Goal: Task Accomplishment & Management: Manage account settings

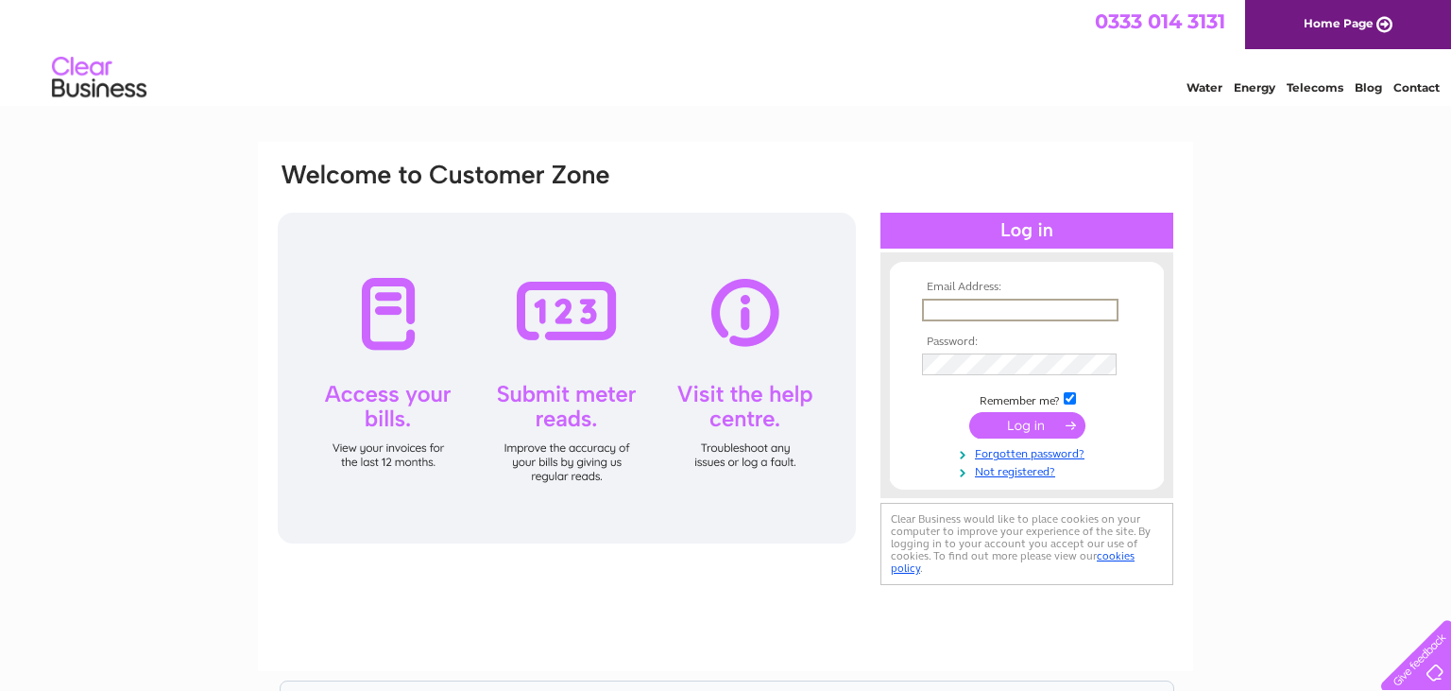
click at [989, 300] on input "text" at bounding box center [1020, 310] width 197 height 23
type input "bobcackleberry@gmail.com"
click at [1003, 429] on input "submit" at bounding box center [1027, 423] width 116 height 26
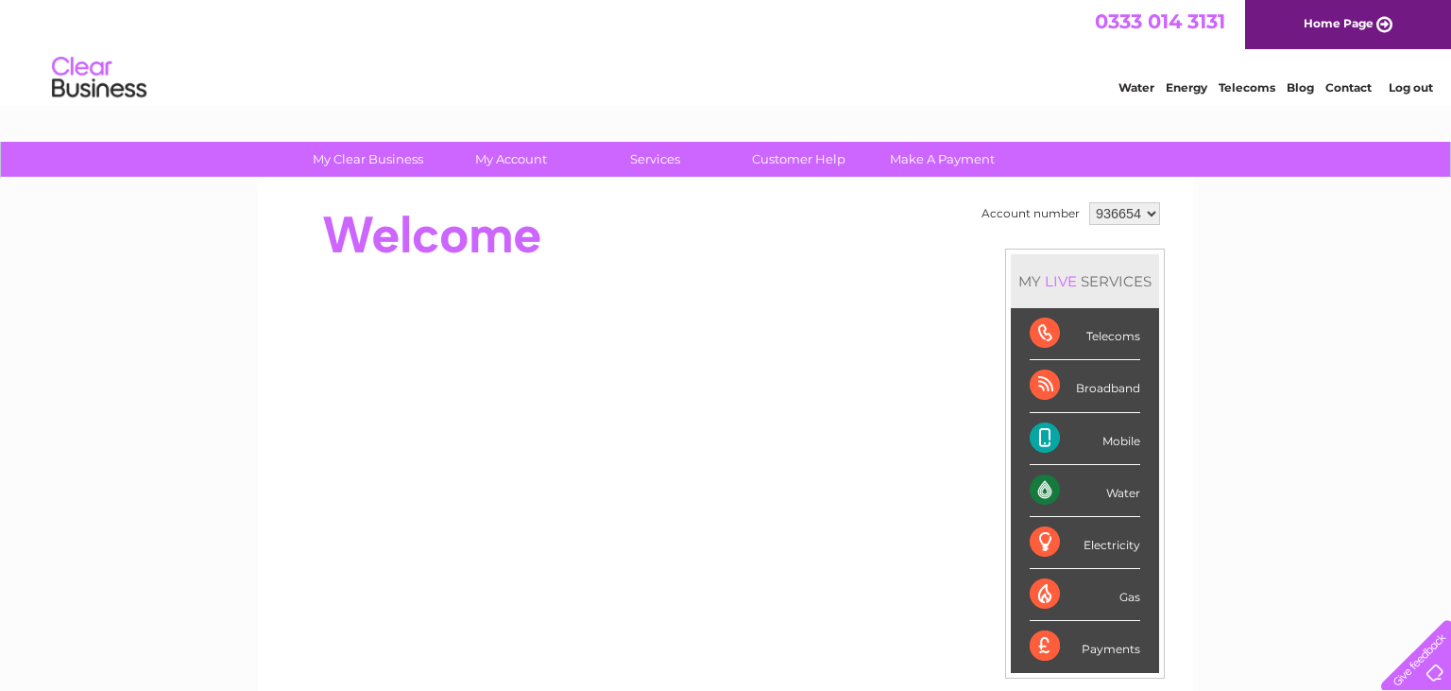
click at [1038, 390] on div "Broadband" at bounding box center [1085, 386] width 111 height 52
click at [1038, 386] on div "Broadband" at bounding box center [1085, 386] width 111 height 52
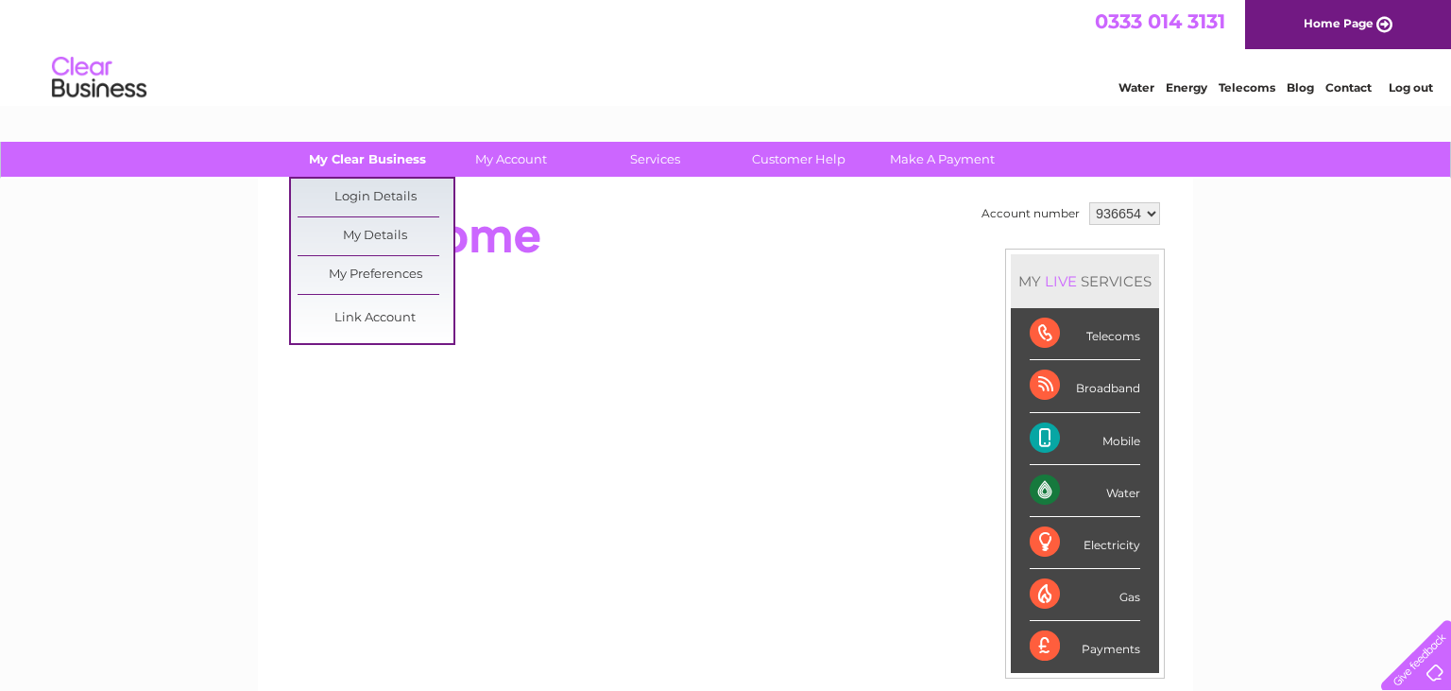
click at [352, 162] on link "My Clear Business" at bounding box center [368, 159] width 156 height 35
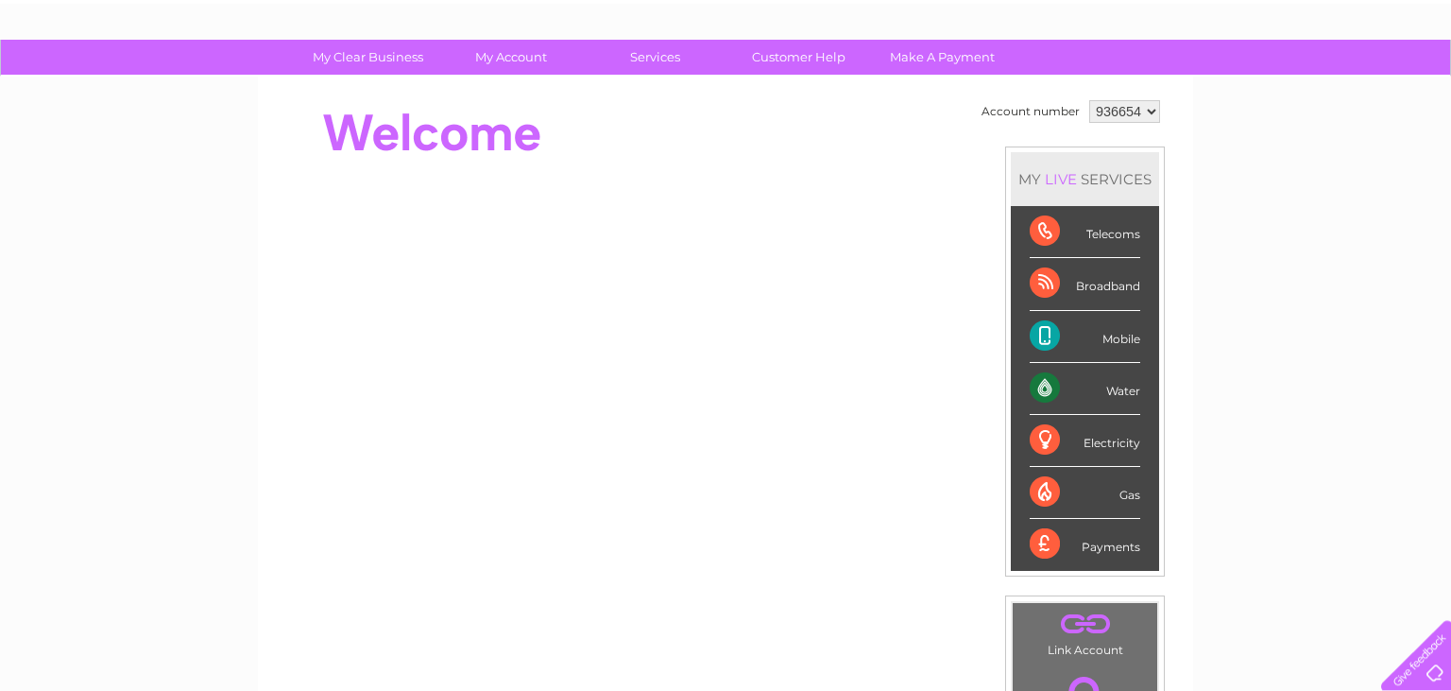
scroll to position [87, 0]
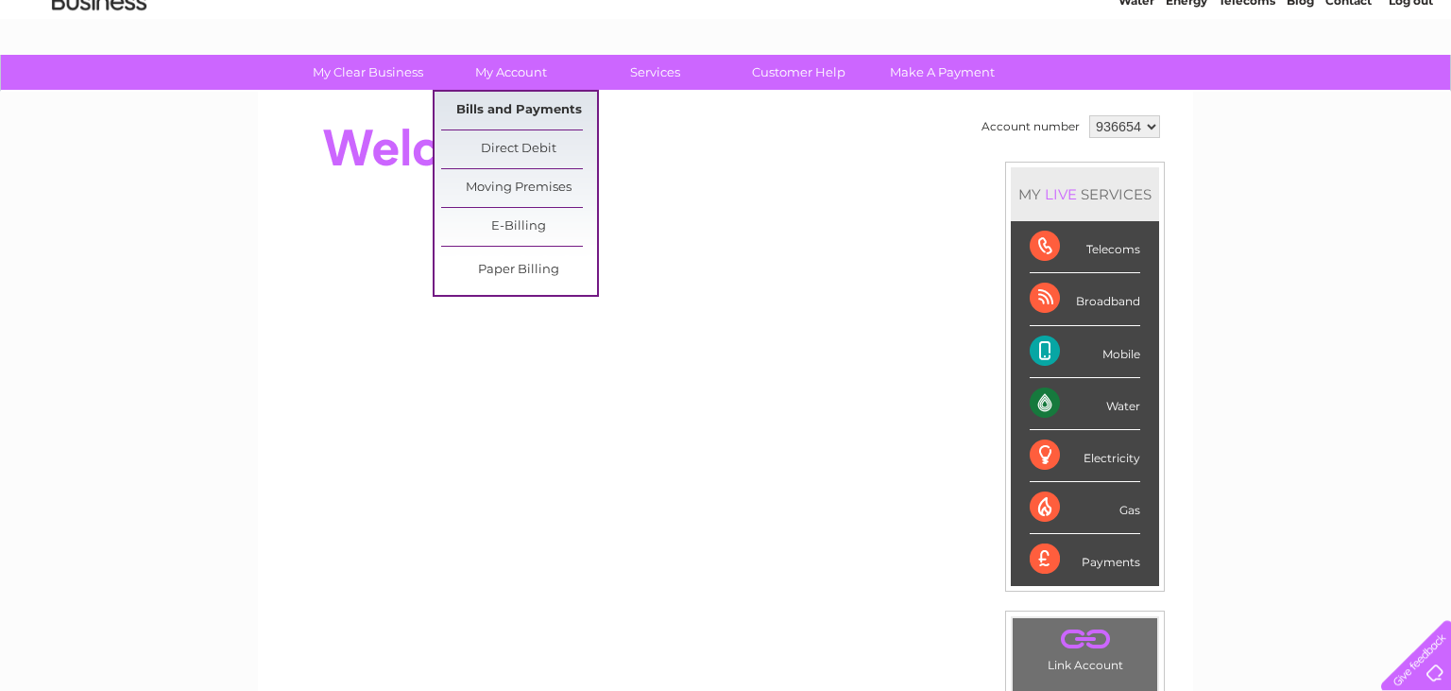
click at [501, 108] on link "Bills and Payments" at bounding box center [519, 111] width 156 height 38
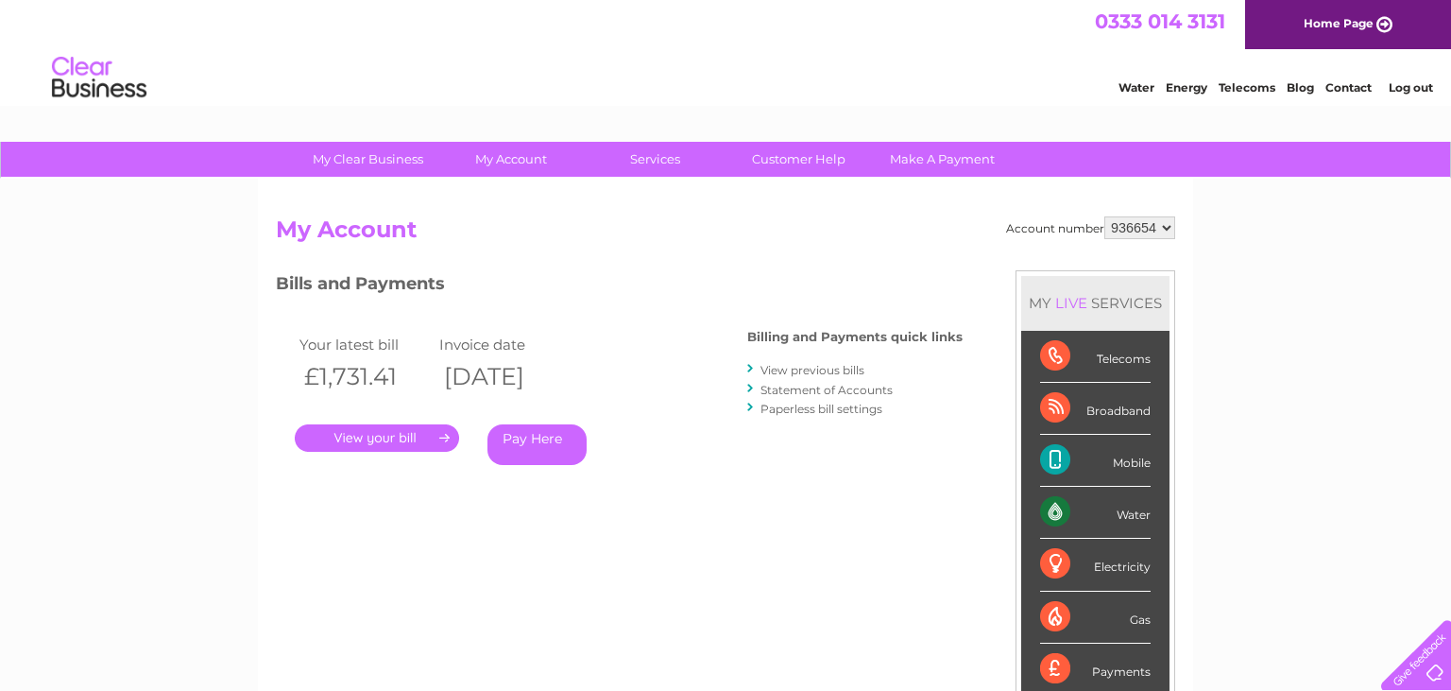
click at [803, 365] on link "View previous bills" at bounding box center [813, 370] width 104 height 14
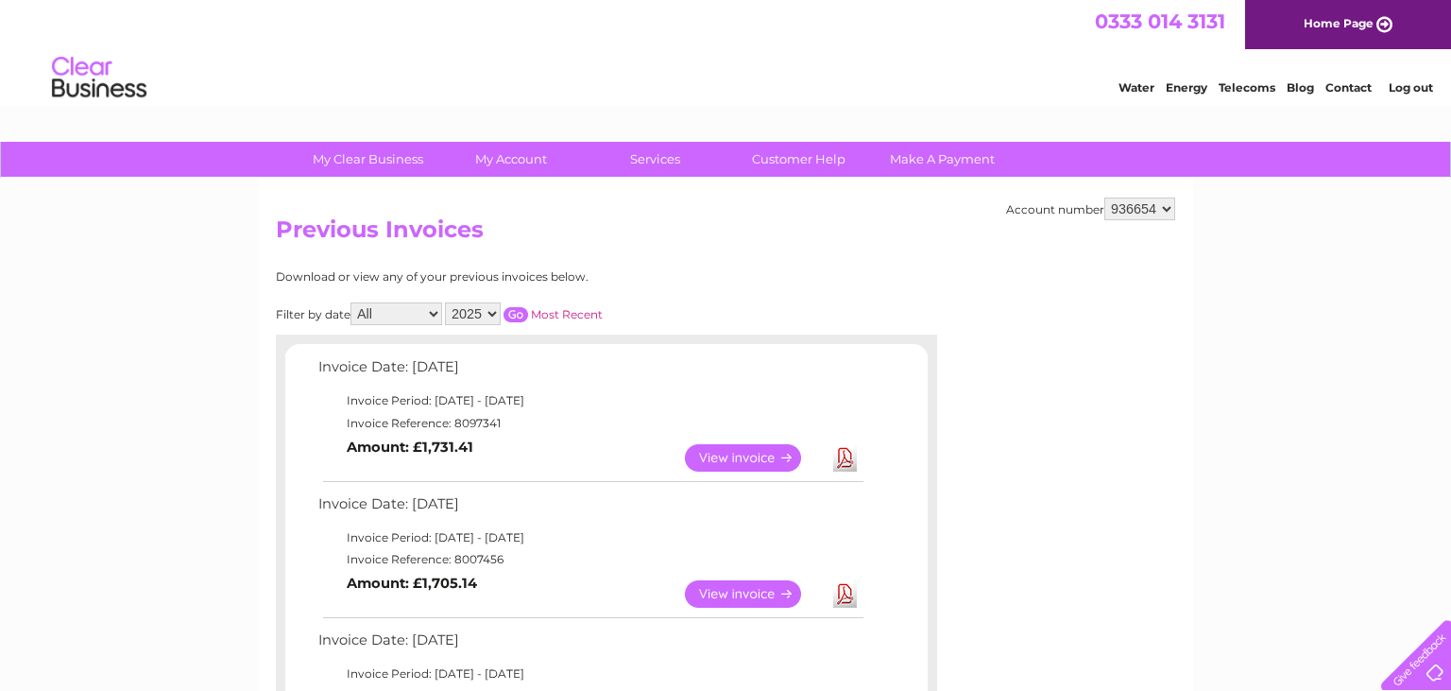
click at [847, 455] on link "Download" at bounding box center [845, 457] width 24 height 27
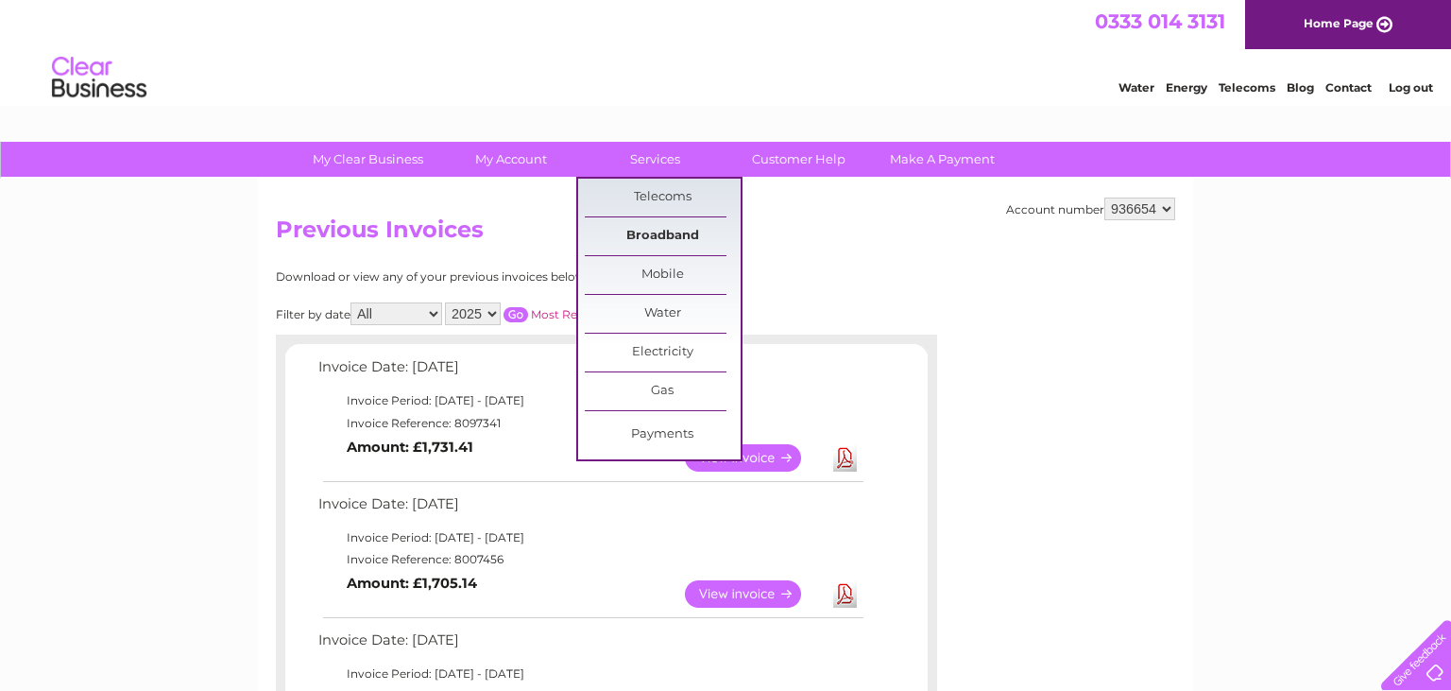
click at [648, 231] on link "Broadband" at bounding box center [663, 236] width 156 height 38
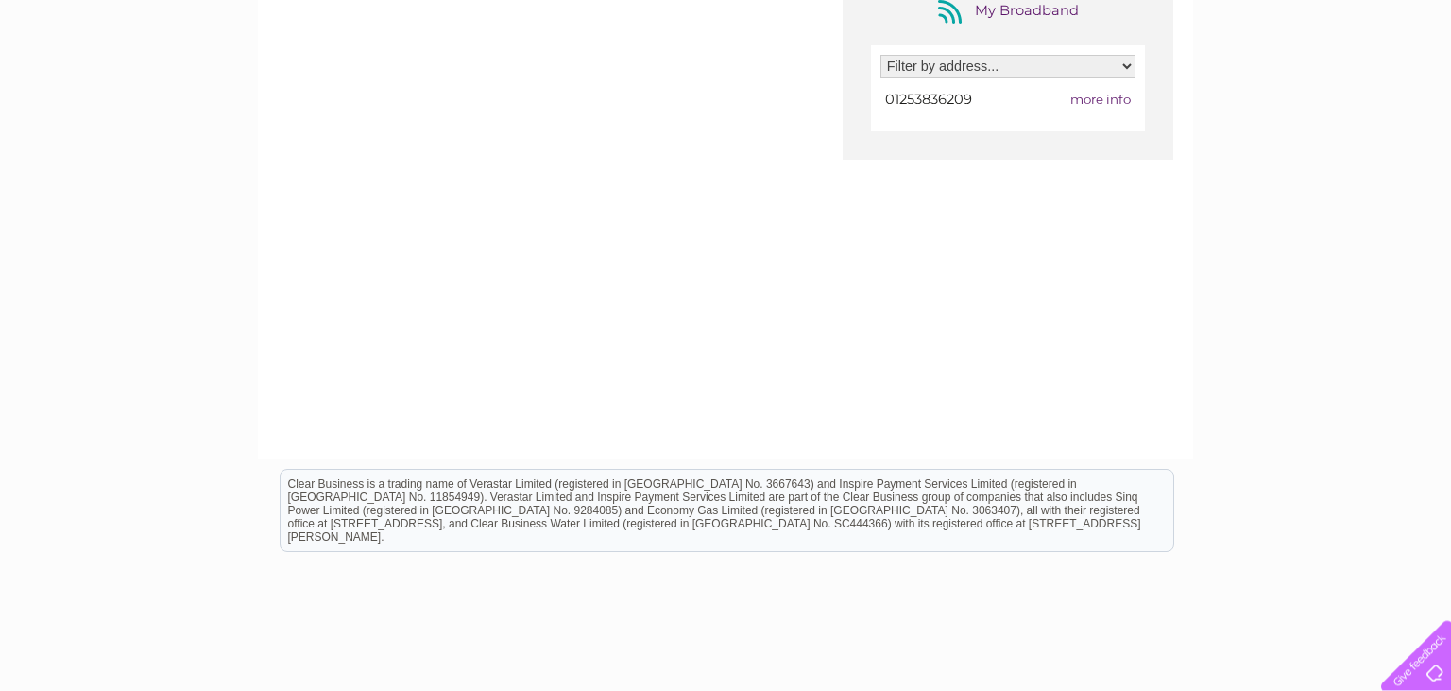
scroll to position [288, 0]
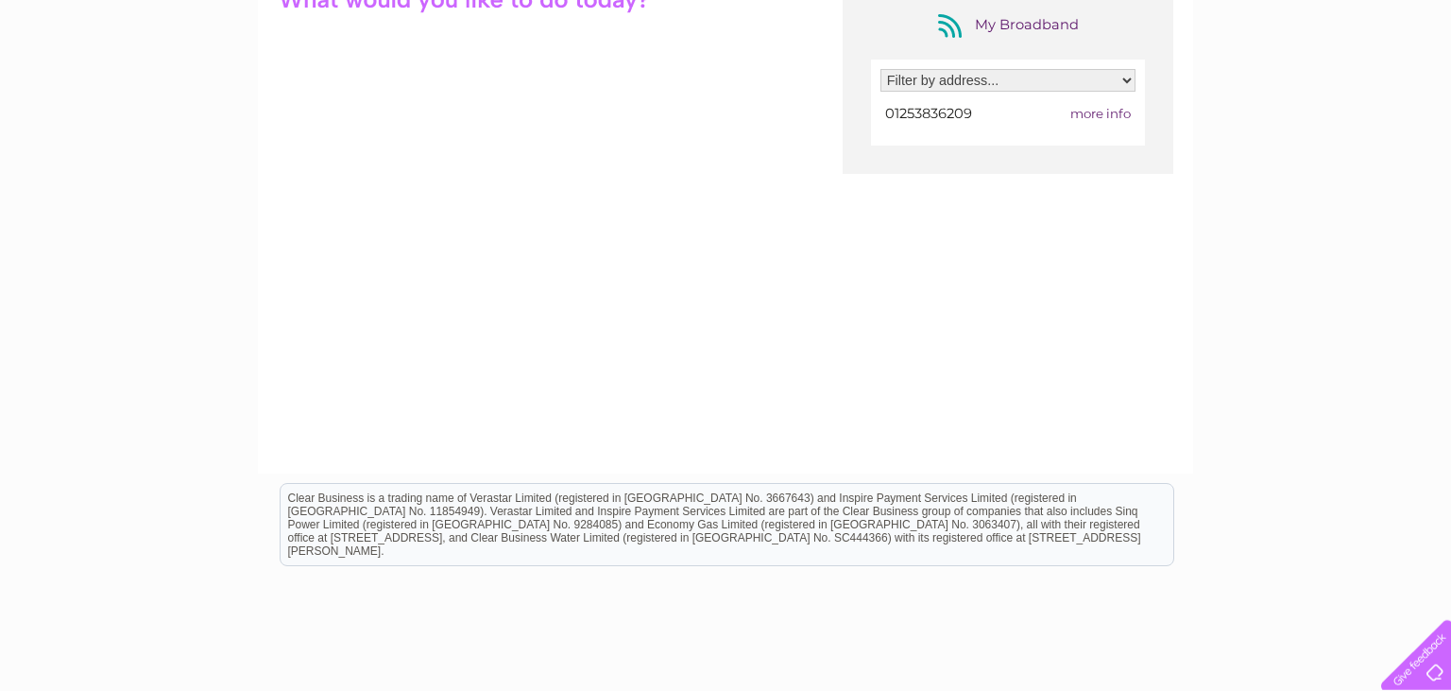
click at [1111, 114] on span "more info" at bounding box center [1101, 113] width 60 height 15
click at [1094, 114] on span "more info" at bounding box center [1101, 113] width 60 height 15
click at [881, 69] on select "Filter by address... Sanderson Poultry Ltd, Greylands, Fleetwood Road, Preston,…" at bounding box center [1008, 80] width 255 height 23
select select "1828516"
click option "Sanderson Poultry Ltd, Greylands, Fleetwood Road, Preston, Lancashire, PR4 3ZA" at bounding box center [0, 0] width 0 height 0
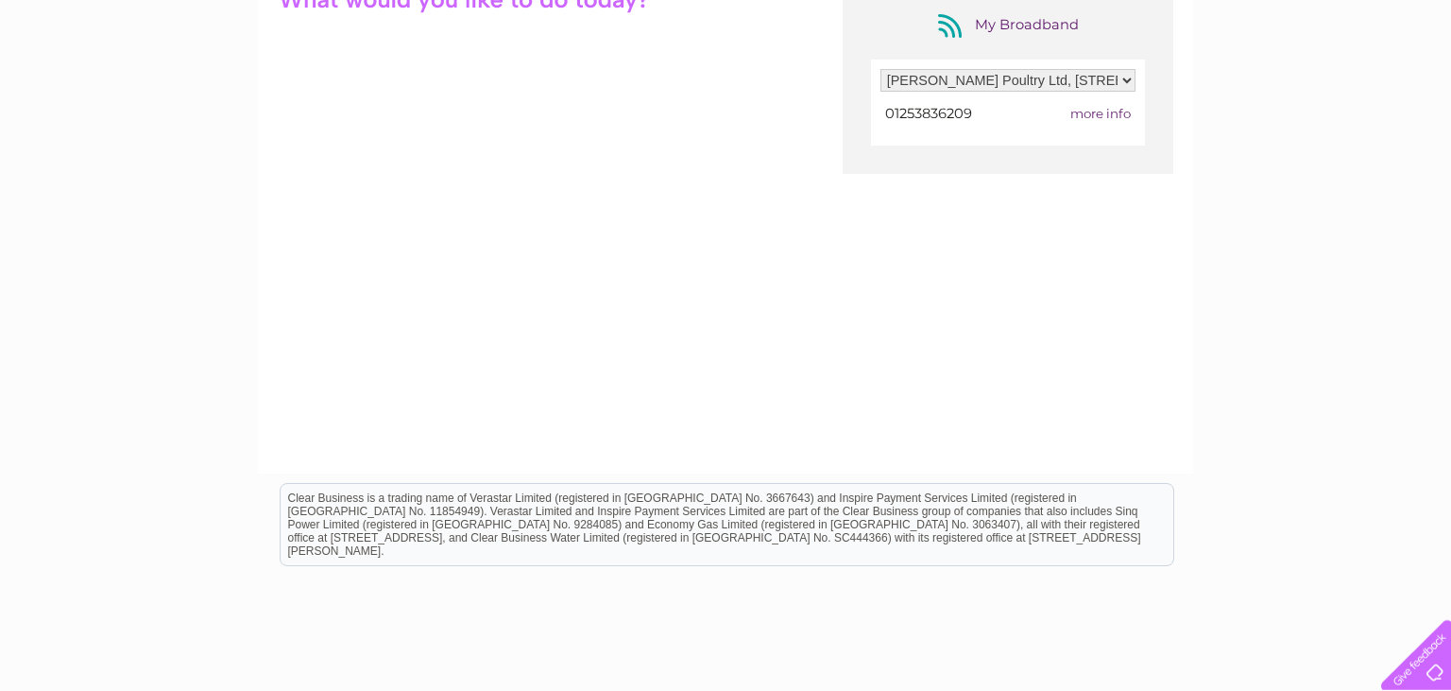
click at [1094, 110] on span "more info" at bounding box center [1101, 113] width 60 height 15
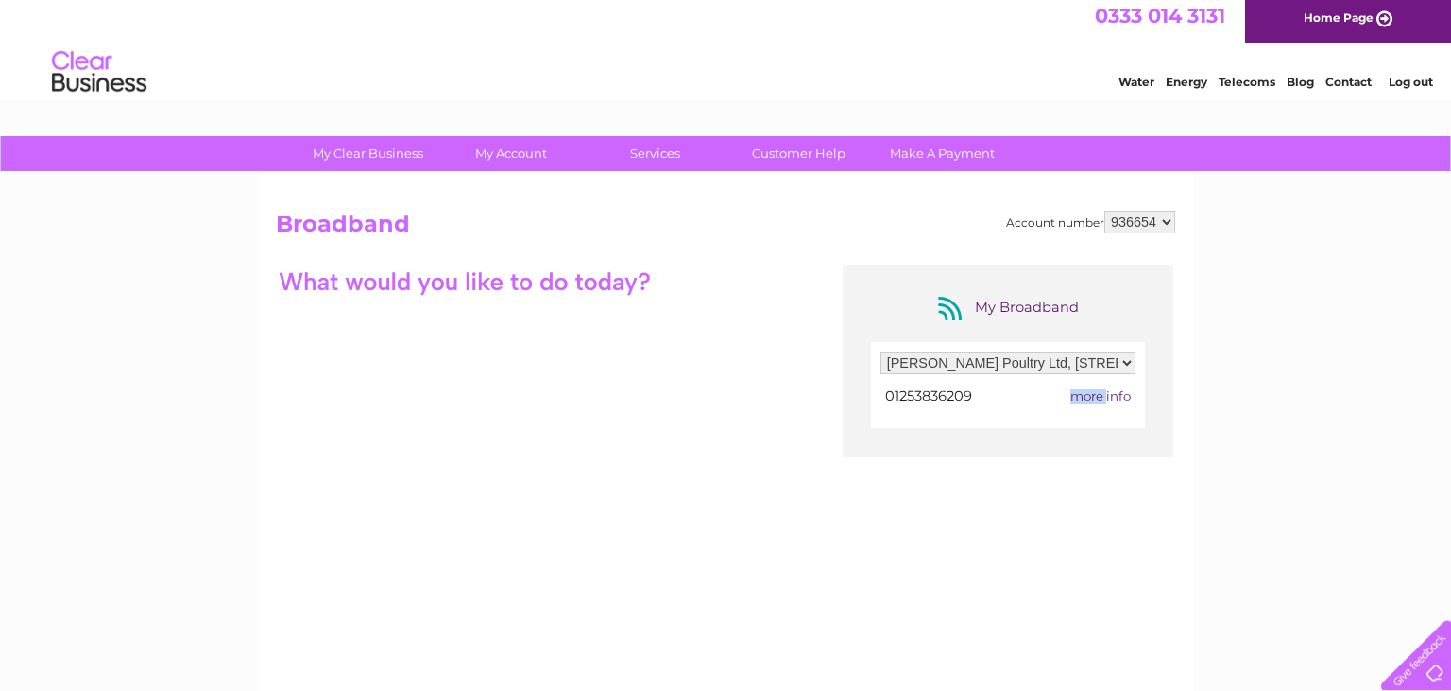
scroll to position [0, 0]
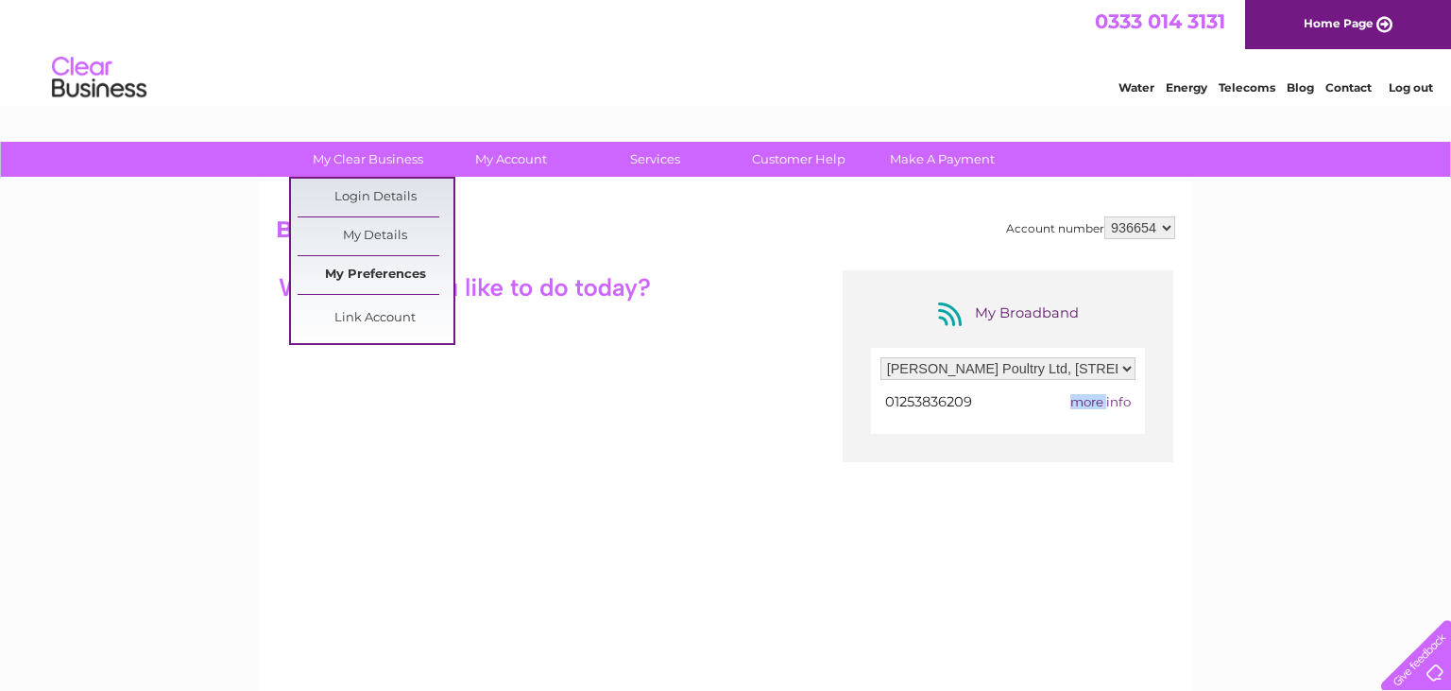
click at [351, 283] on link "My Preferences" at bounding box center [376, 275] width 156 height 38
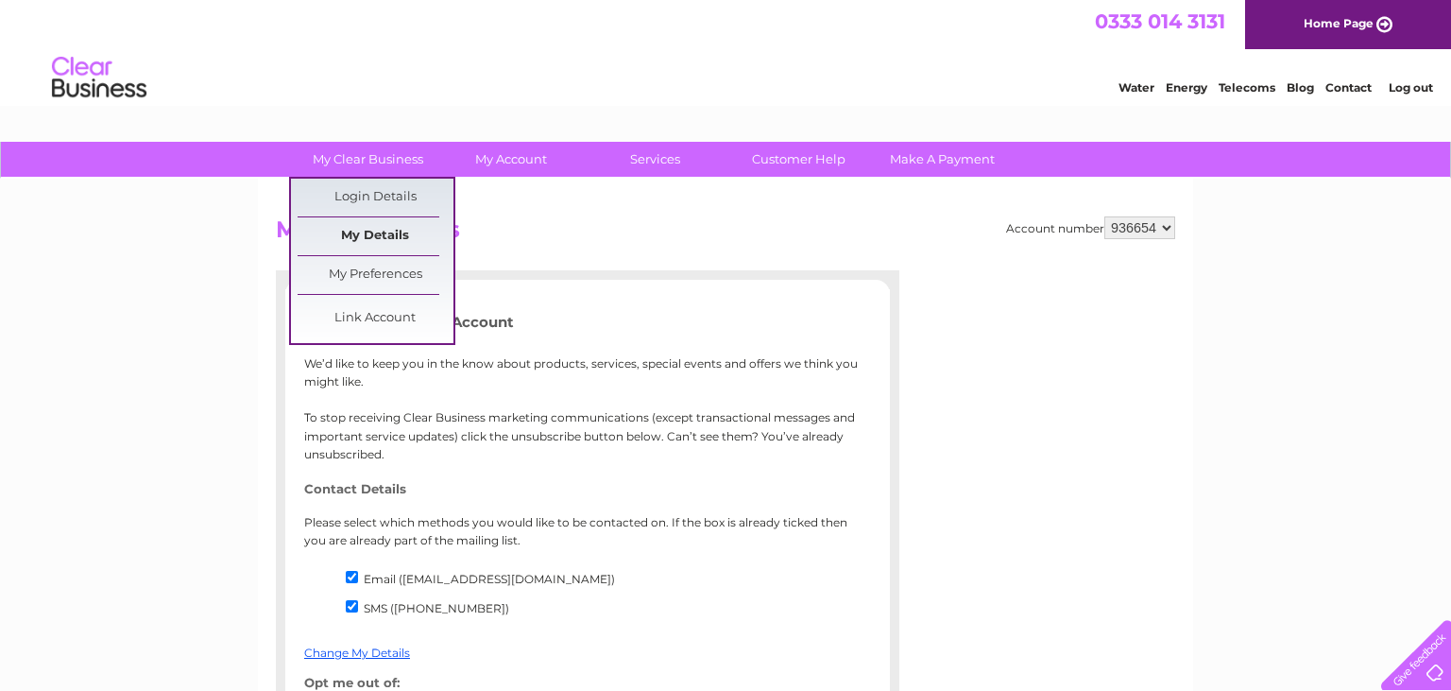
click at [363, 234] on link "My Details" at bounding box center [376, 236] width 156 height 38
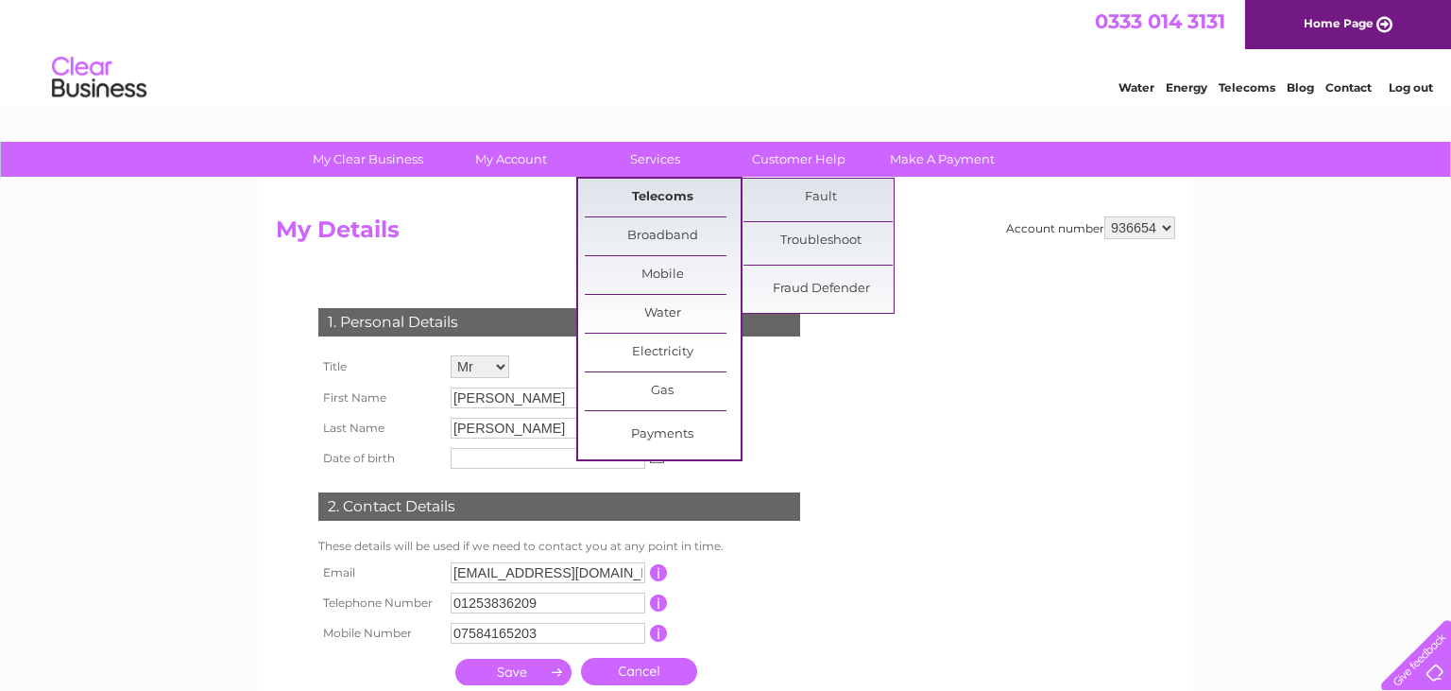
click at [671, 199] on link "Telecoms" at bounding box center [663, 198] width 156 height 38
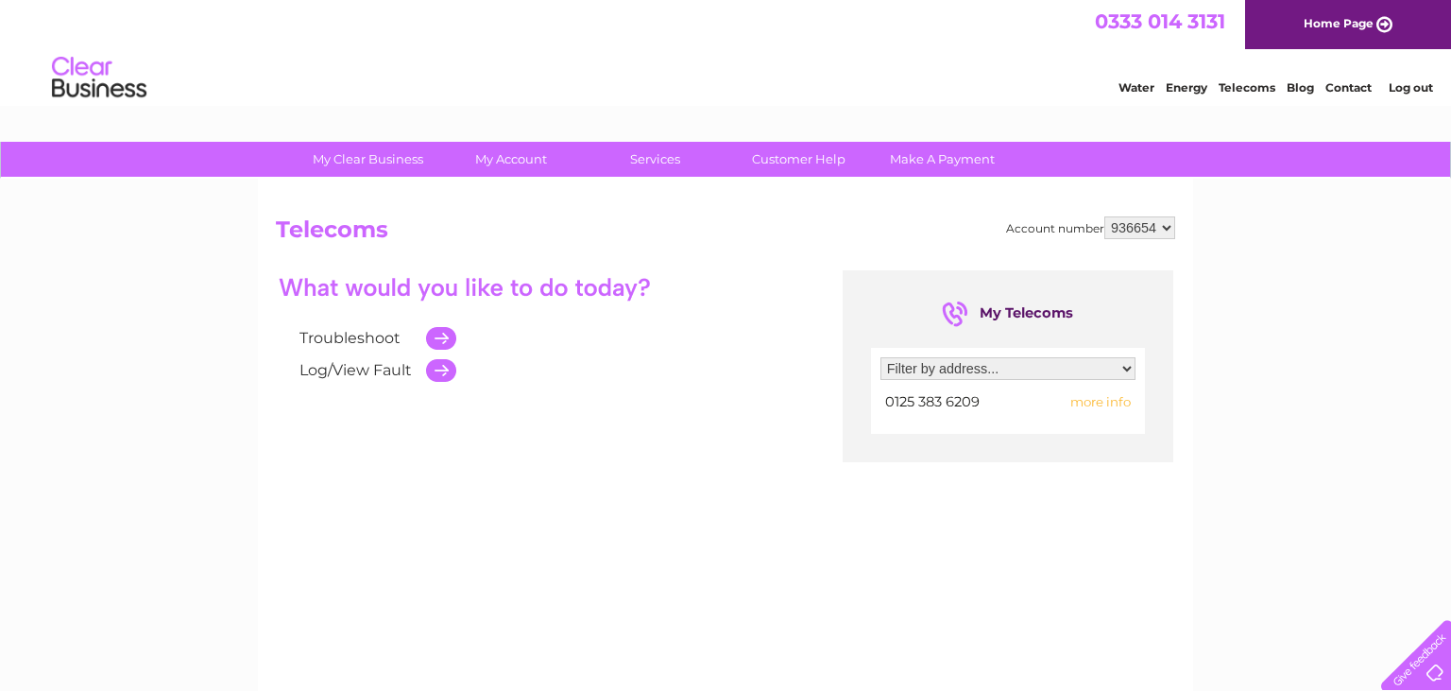
click at [435, 369] on td at bounding box center [437, 370] width 40 height 32
click at [449, 371] on td at bounding box center [437, 370] width 40 height 32
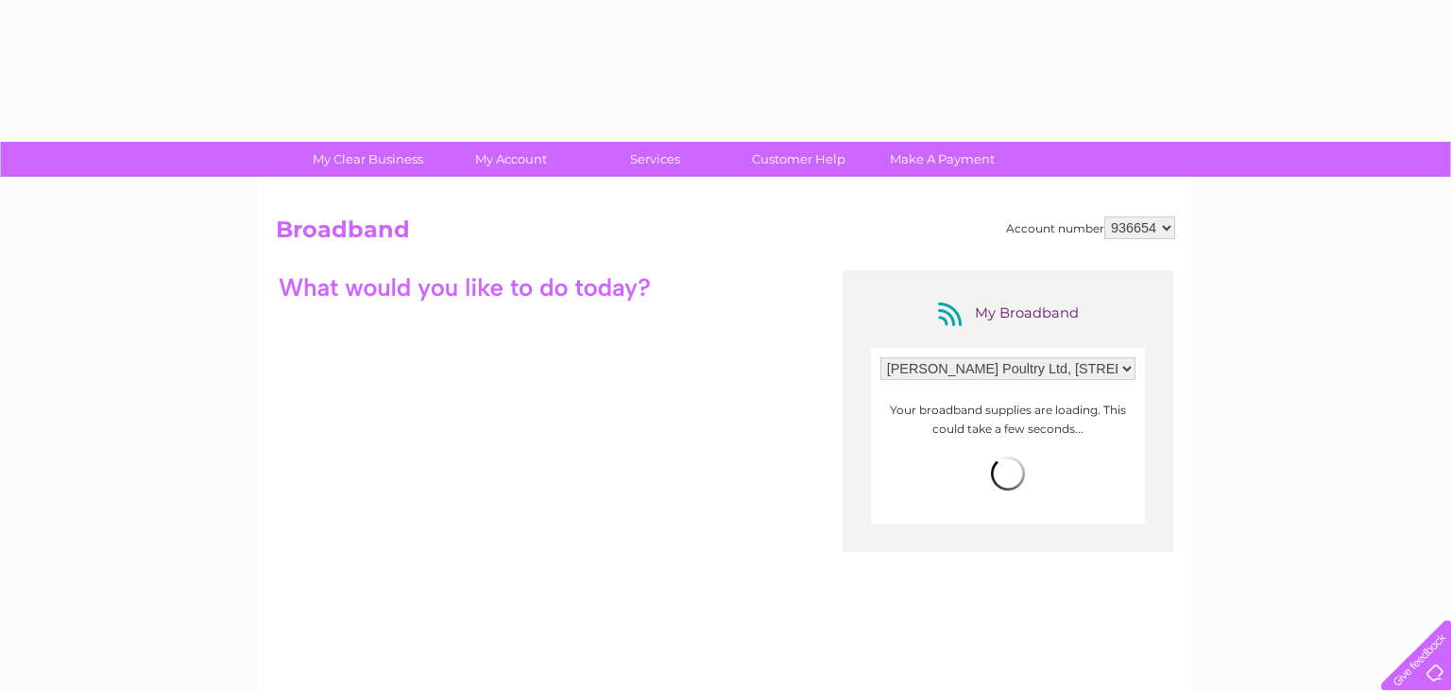
select select "1828516"
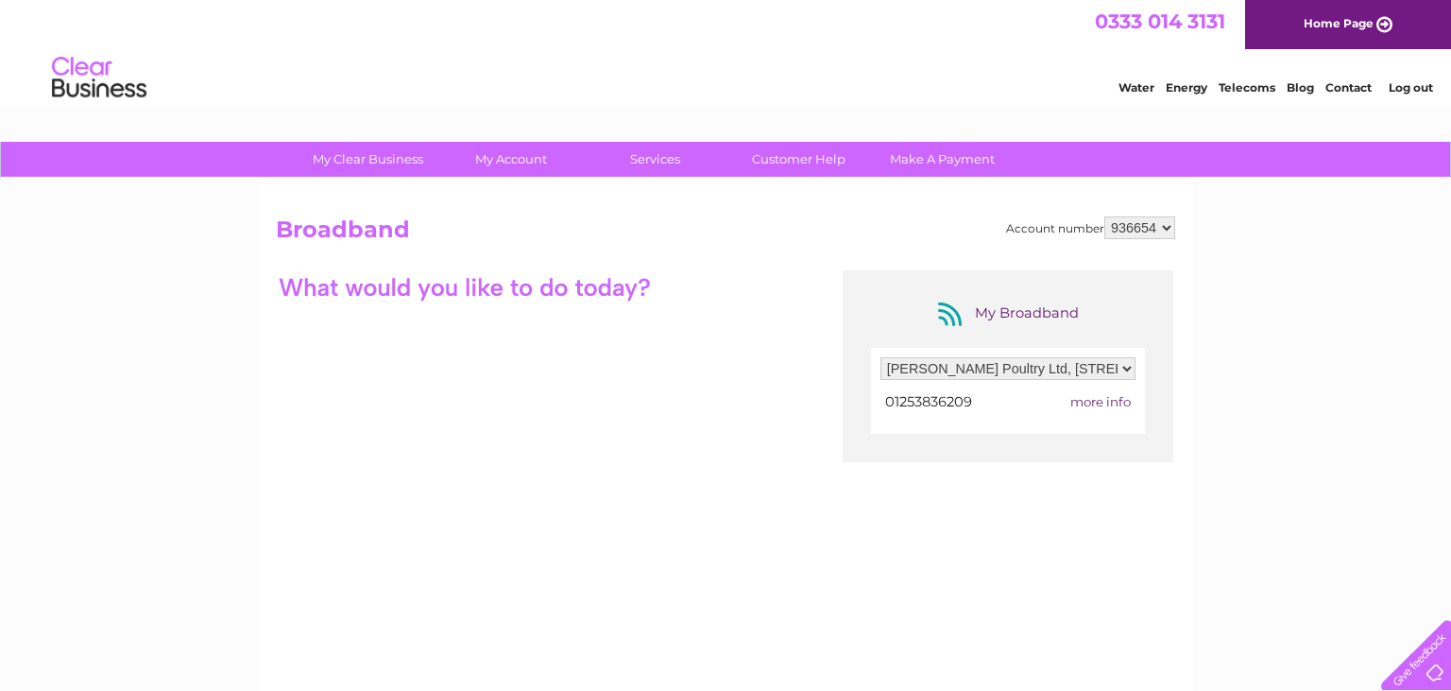
click at [1107, 399] on span "more info" at bounding box center [1101, 401] width 60 height 15
click at [1093, 404] on span "more info" at bounding box center [1101, 401] width 60 height 15
click at [1092, 403] on span "more info" at bounding box center [1101, 401] width 60 height 15
click at [1090, 403] on span "more info" at bounding box center [1101, 401] width 60 height 15
click at [852, 489] on div "My Broadband Filter by address... [PERSON_NAME] Poultry Ltd, [STREET_ADDRESS] 0…" at bounding box center [726, 454] width 900 height 369
